Goal: Consume media (video, audio): Watch videos, listen to music or podcasts

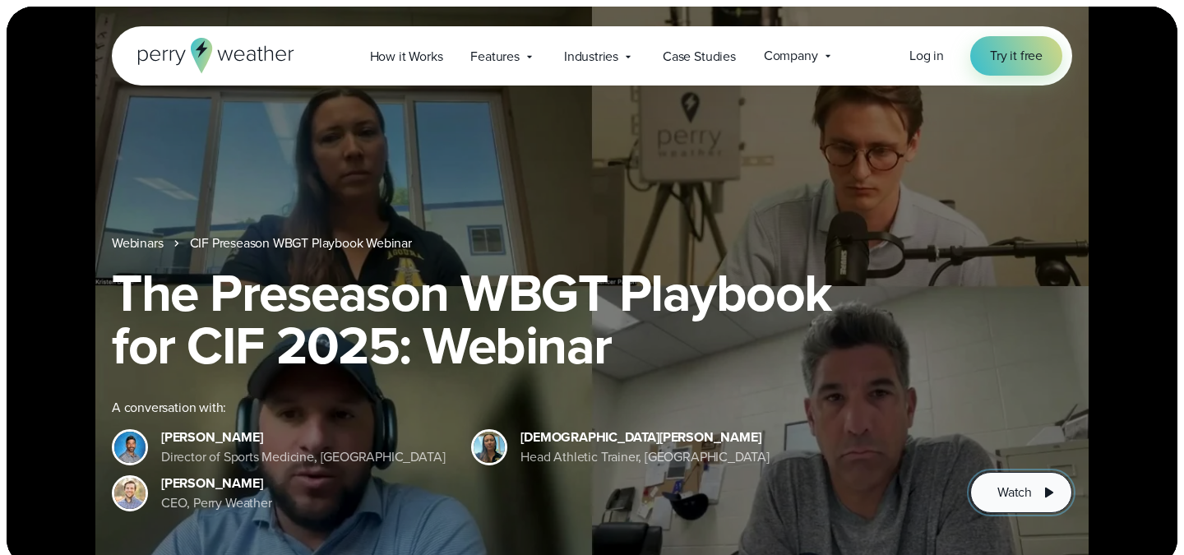
click at [1017, 485] on span "Watch" at bounding box center [1014, 492] width 35 height 20
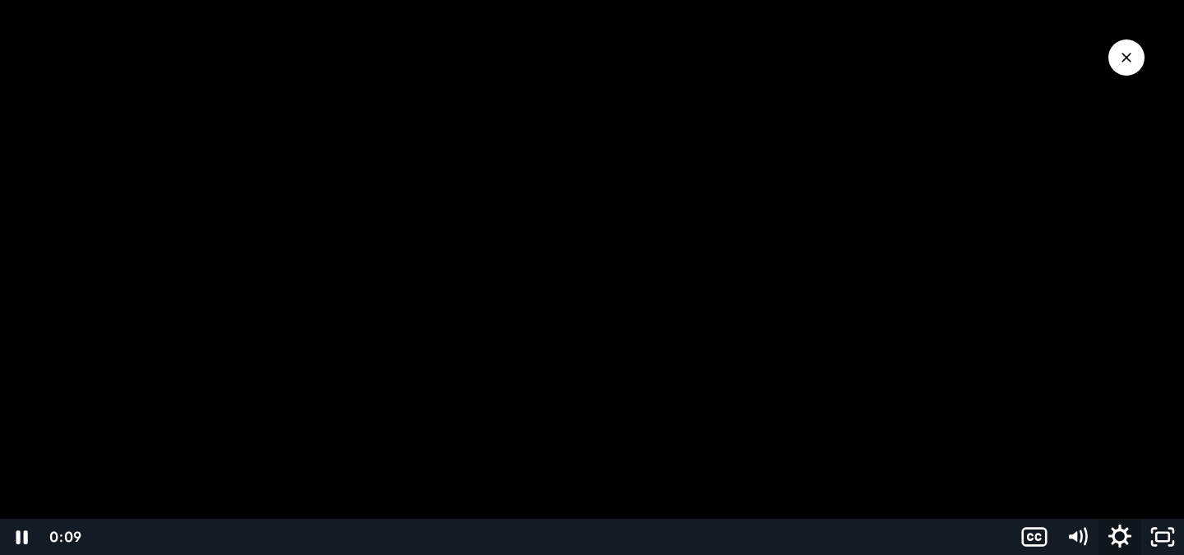
click at [1112, 533] on icon "Show settings menu" at bounding box center [1119, 537] width 51 height 44
click at [1110, 463] on span "1x" at bounding box center [1135, 464] width 75 height 36
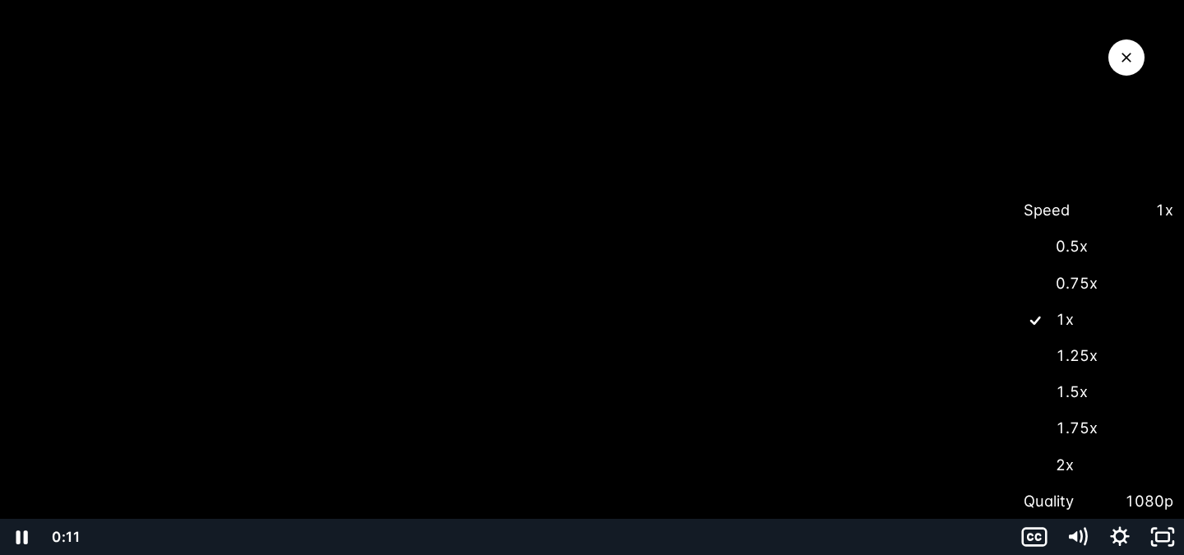
click at [1083, 395] on label "1.5x" at bounding box center [1098, 392] width 171 height 38
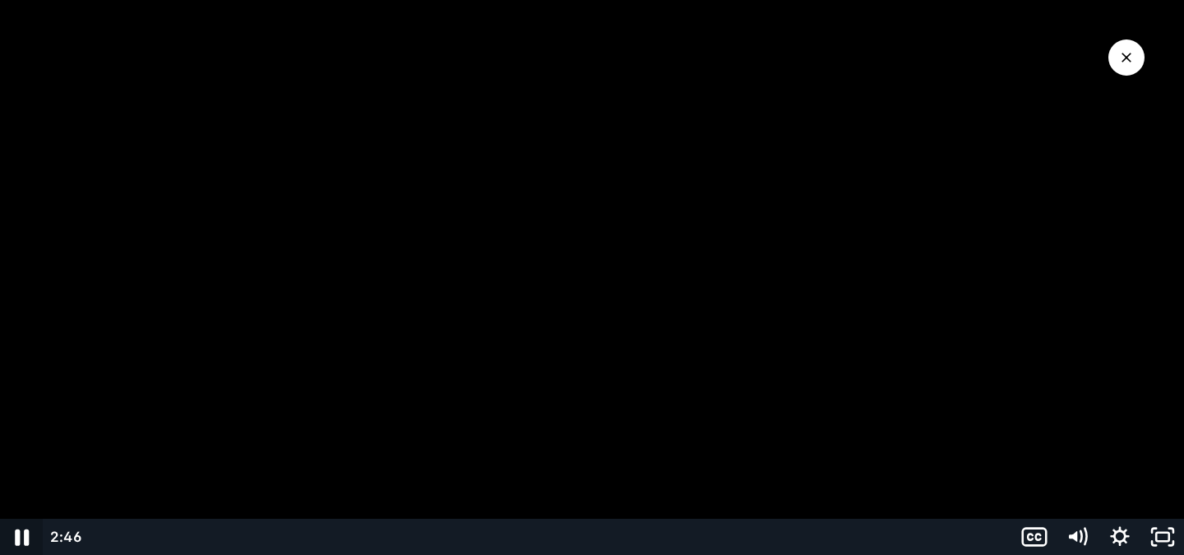
click at [22, 531] on icon "Pause" at bounding box center [21, 537] width 51 height 44
click at [31, 535] on icon "Play Video" at bounding box center [23, 537] width 43 height 36
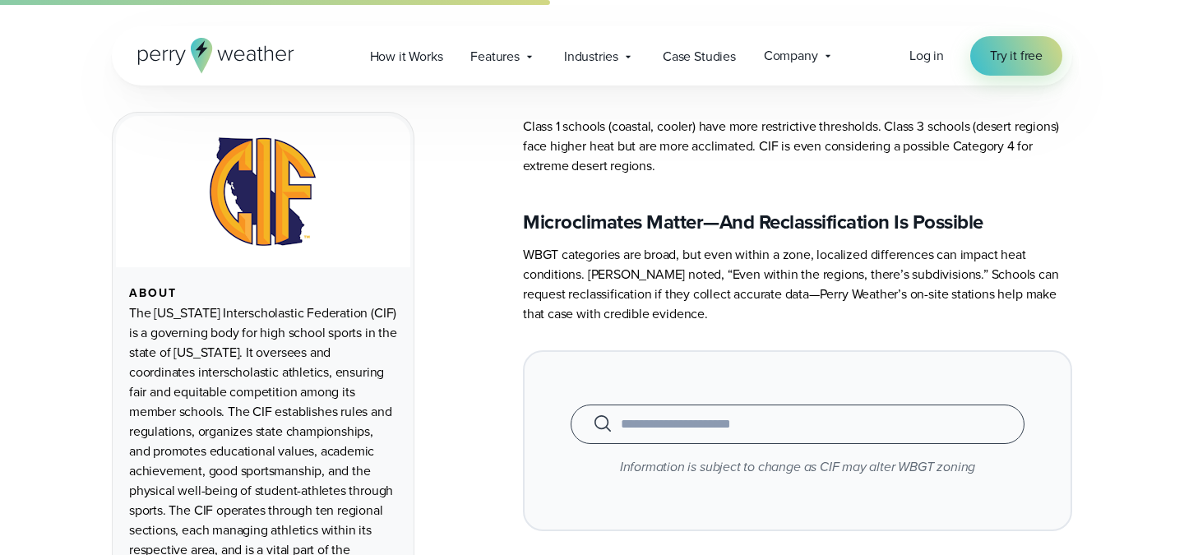
scroll to position [2505, 0]
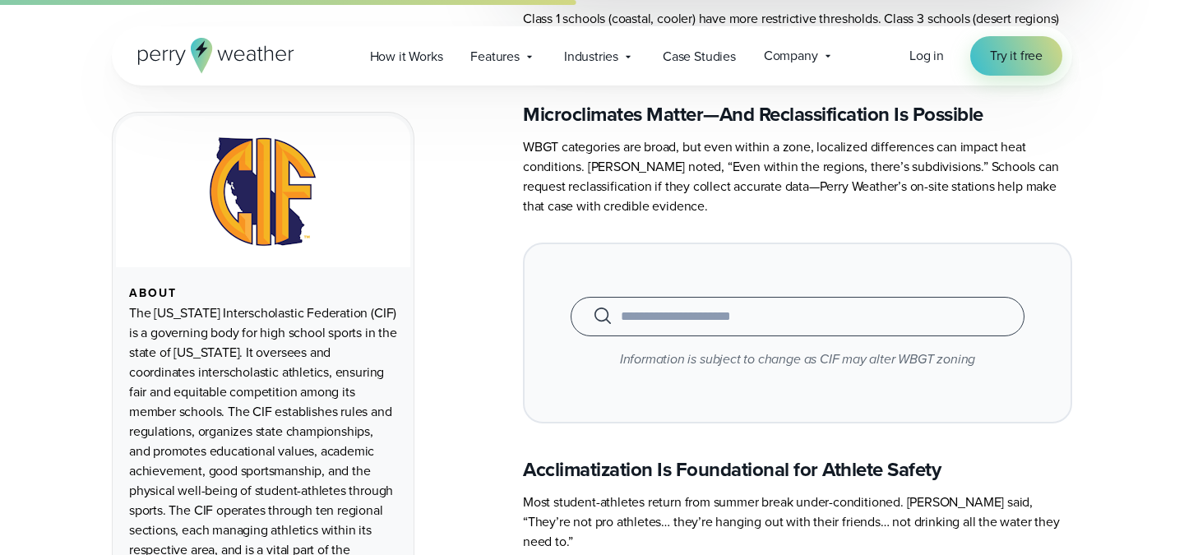
click at [684, 307] on input "text" at bounding box center [797, 317] width 413 height 20
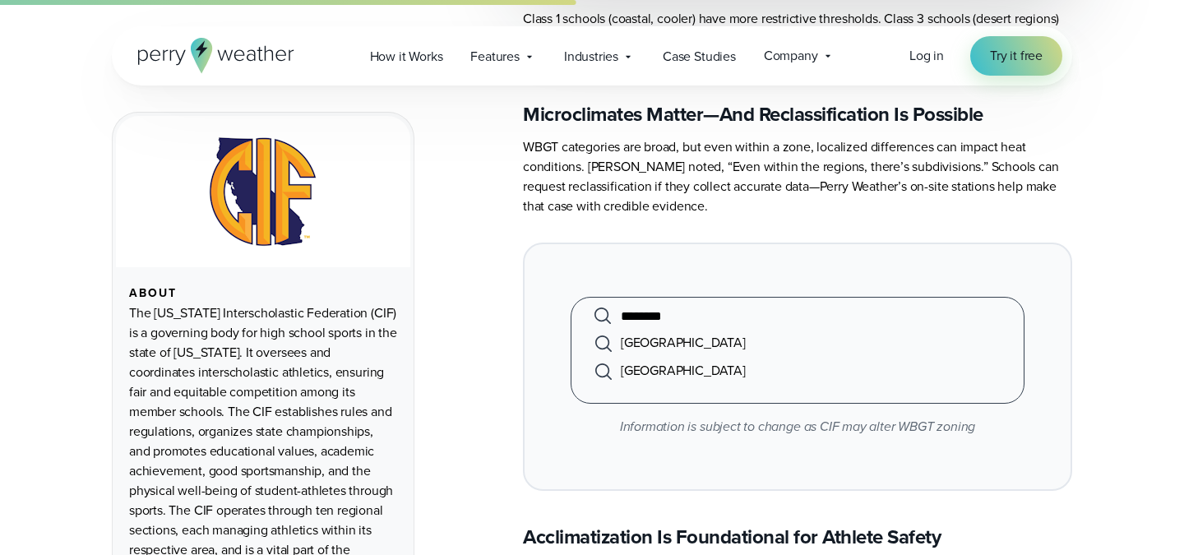
click at [699, 329] on li "Marlborough High School" at bounding box center [797, 343] width 413 height 28
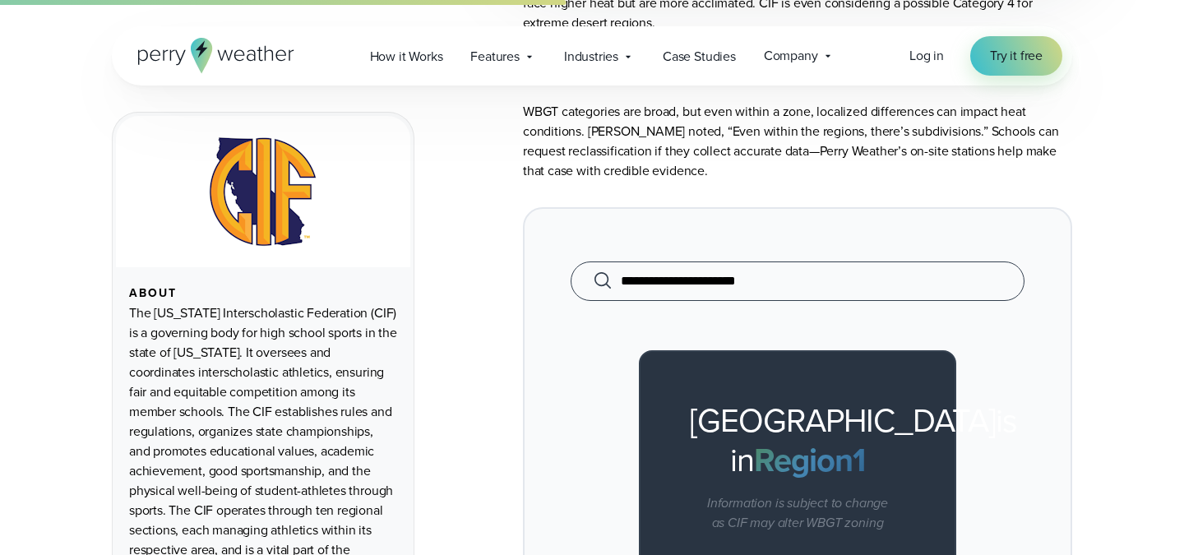
scroll to position [2614, 0]
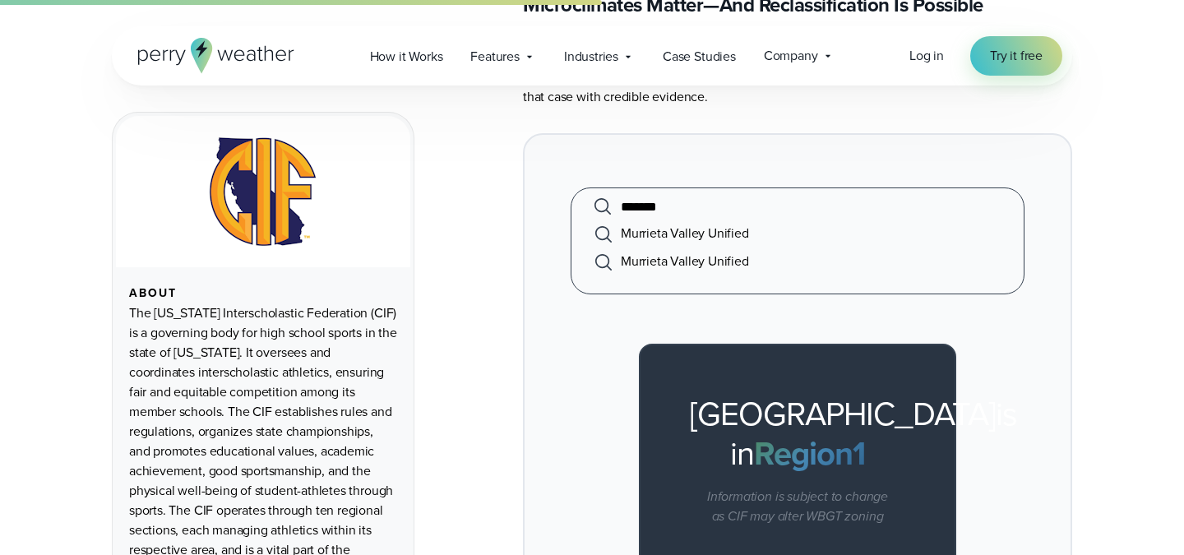
click at [661, 219] on li "Murrieta Valley Unified" at bounding box center [797, 233] width 413 height 28
type input "**********"
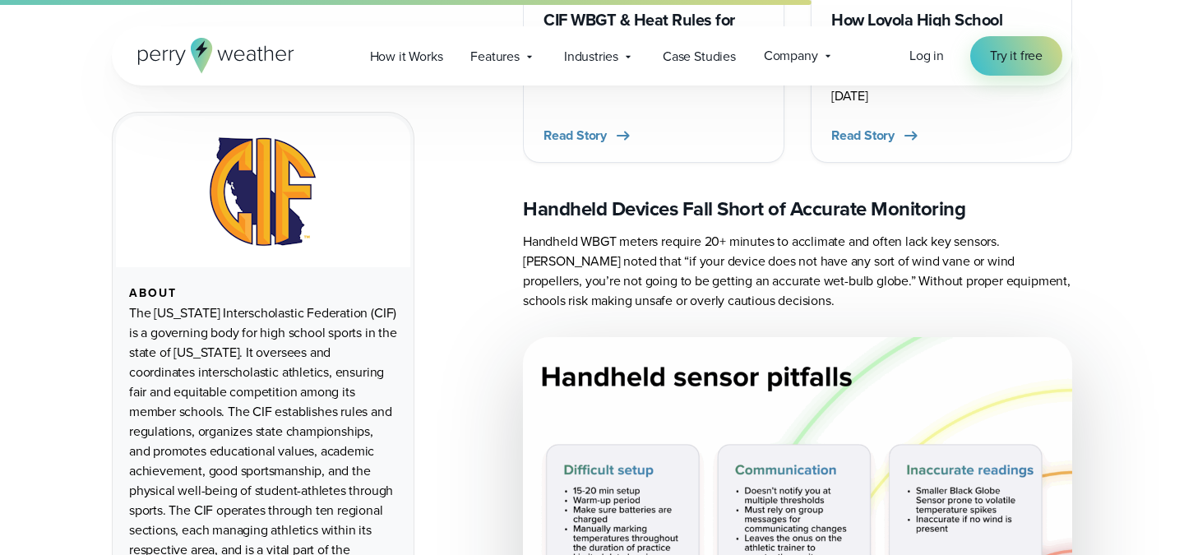
scroll to position [3631, 0]
